Goal: Information Seeking & Learning: Learn about a topic

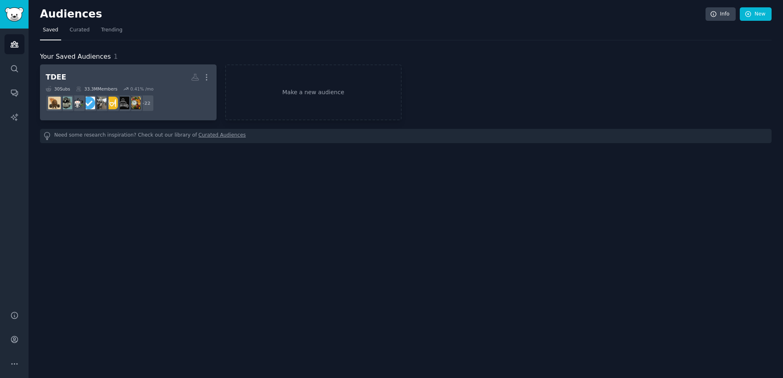
click at [127, 117] on link "TDEE More 30 Sub s 33.3M Members 0.41 % /mo r/omad + 22" at bounding box center [128, 92] width 177 height 56
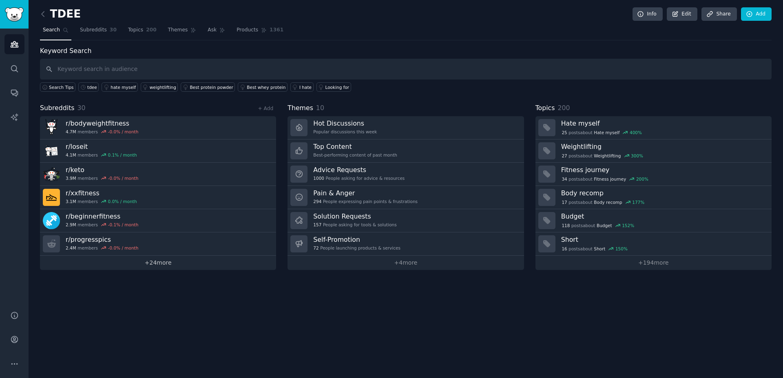
click at [143, 261] on link "+ 24 more" at bounding box center [158, 263] width 236 height 14
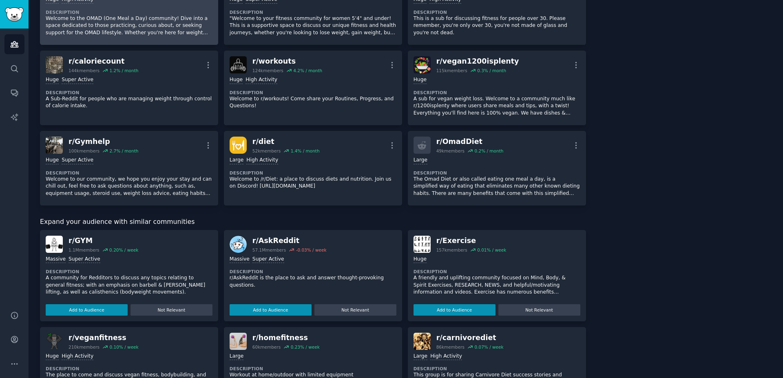
scroll to position [511, 0]
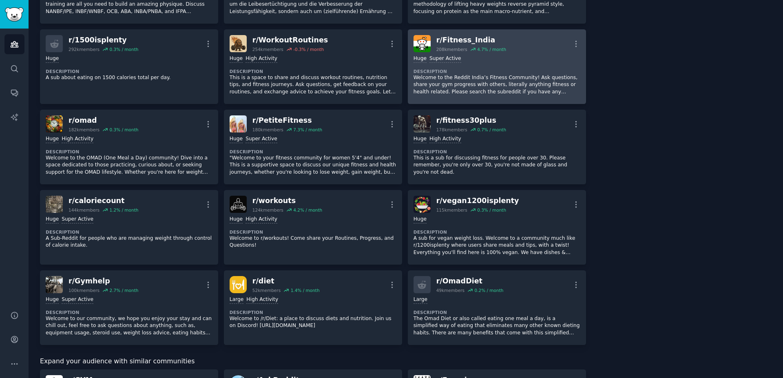
click at [473, 86] on p "Welcome to the Reddit India’s Fitness Community! Ask questions, share your gym …" at bounding box center [496, 85] width 167 height 22
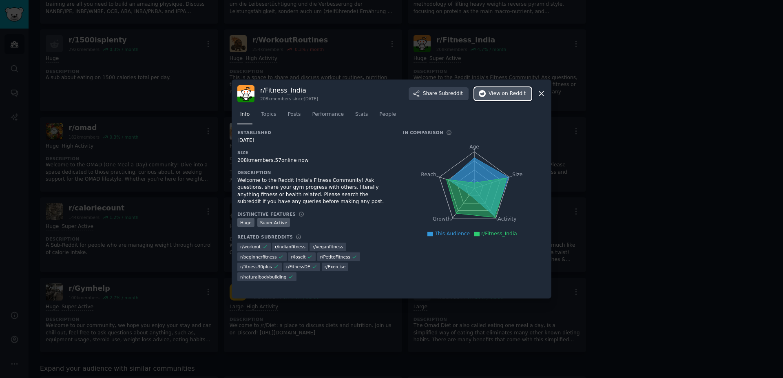
click at [501, 90] on button "View on Reddit" at bounding box center [502, 93] width 57 height 13
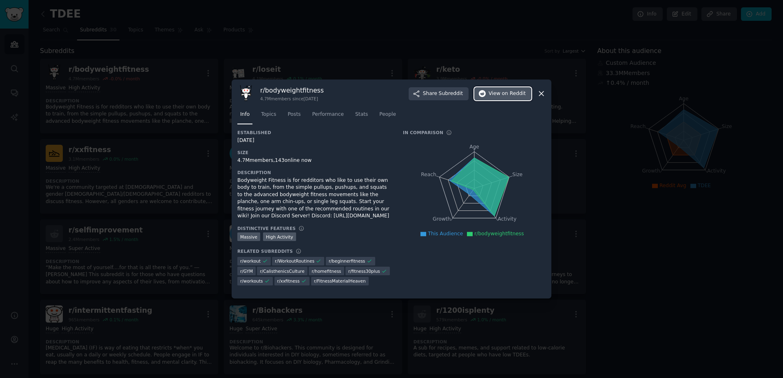
click at [501, 96] on span "View on Reddit" at bounding box center [507, 93] width 37 height 7
